Goal: Task Accomplishment & Management: Complete application form

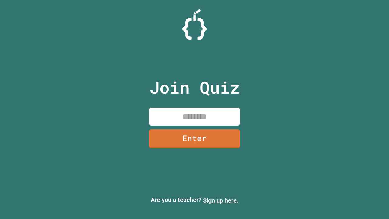
click at [221, 200] on link "Sign up here." at bounding box center [221, 200] width 36 height 7
